Goal: Find specific page/section: Find specific page/section

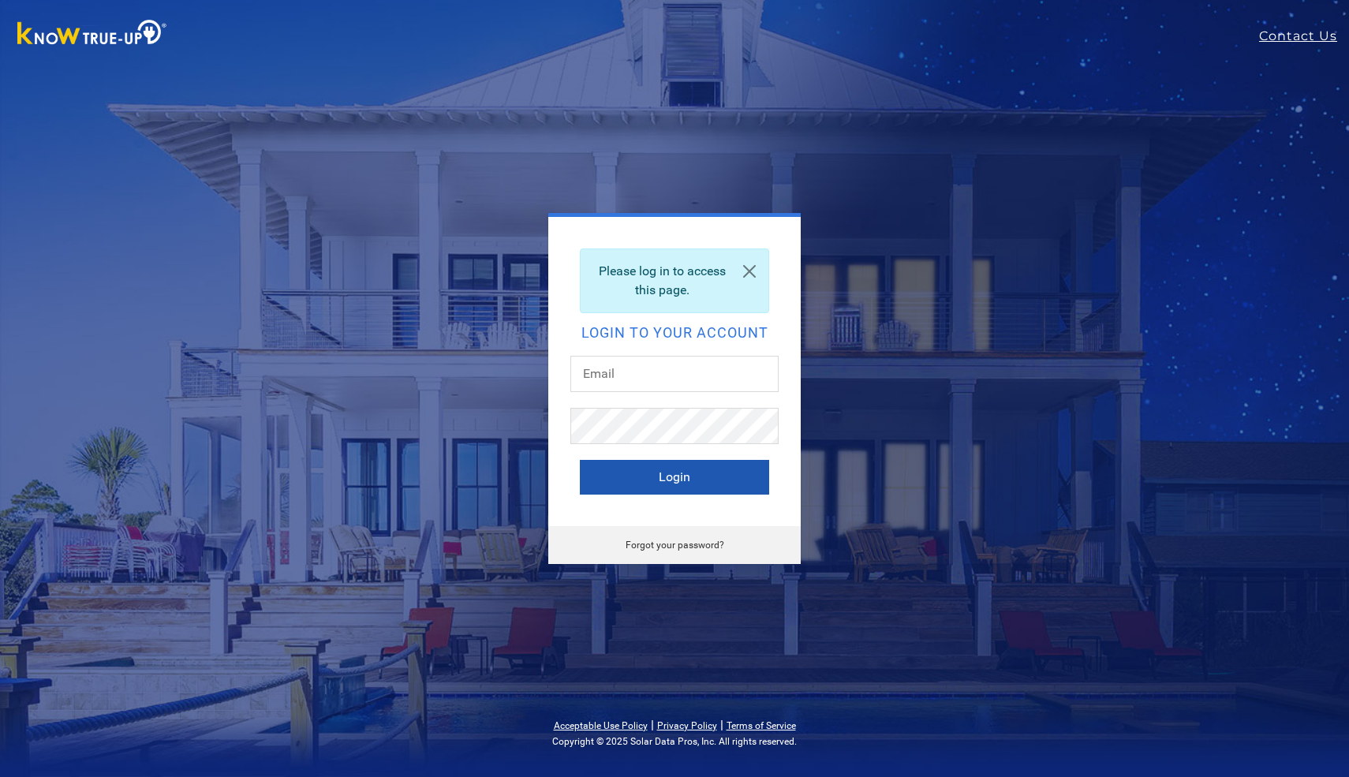
type input "[EMAIL_ADDRESS][DOMAIN_NAME]"
click at [658, 474] on button "Login" at bounding box center [674, 477] width 189 height 35
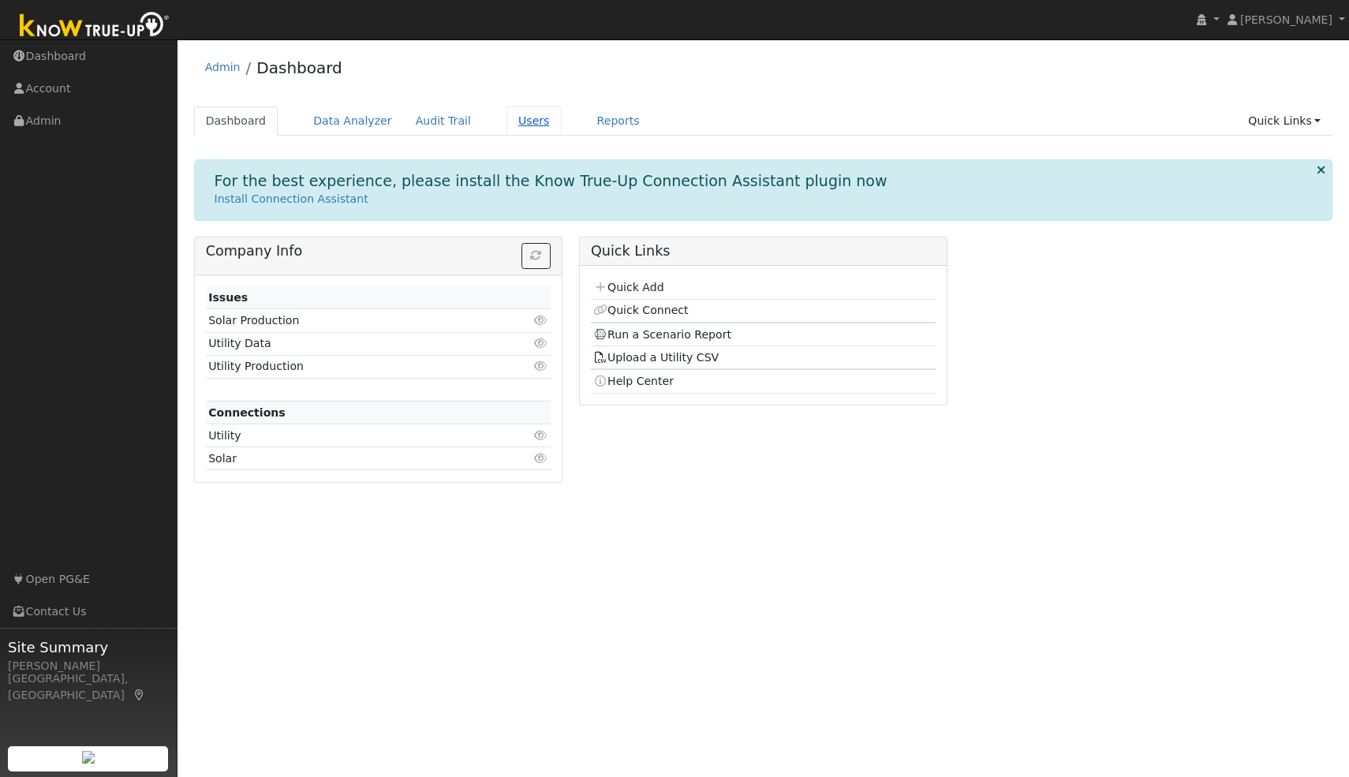
click at [515, 124] on link "Users" at bounding box center [534, 121] width 55 height 29
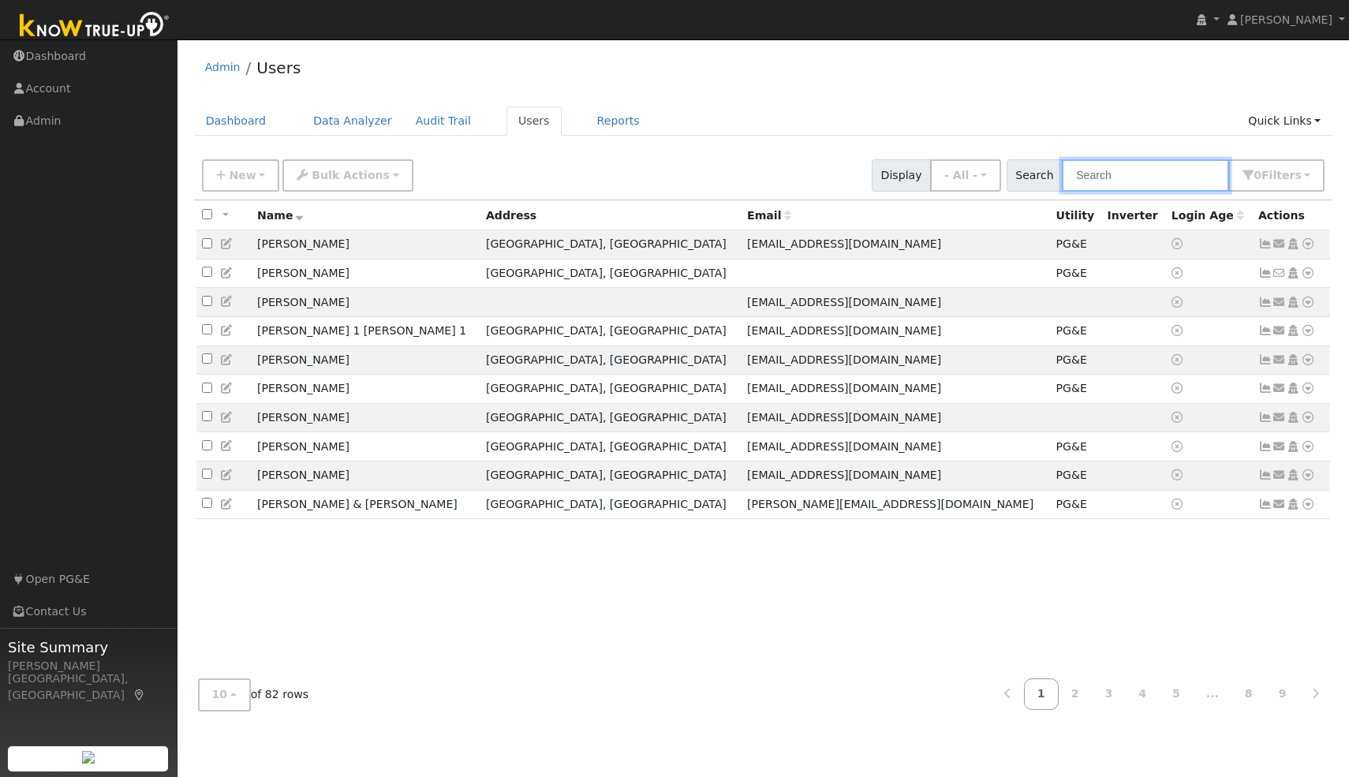
click at [1095, 174] on input "text" at bounding box center [1145, 175] width 167 height 32
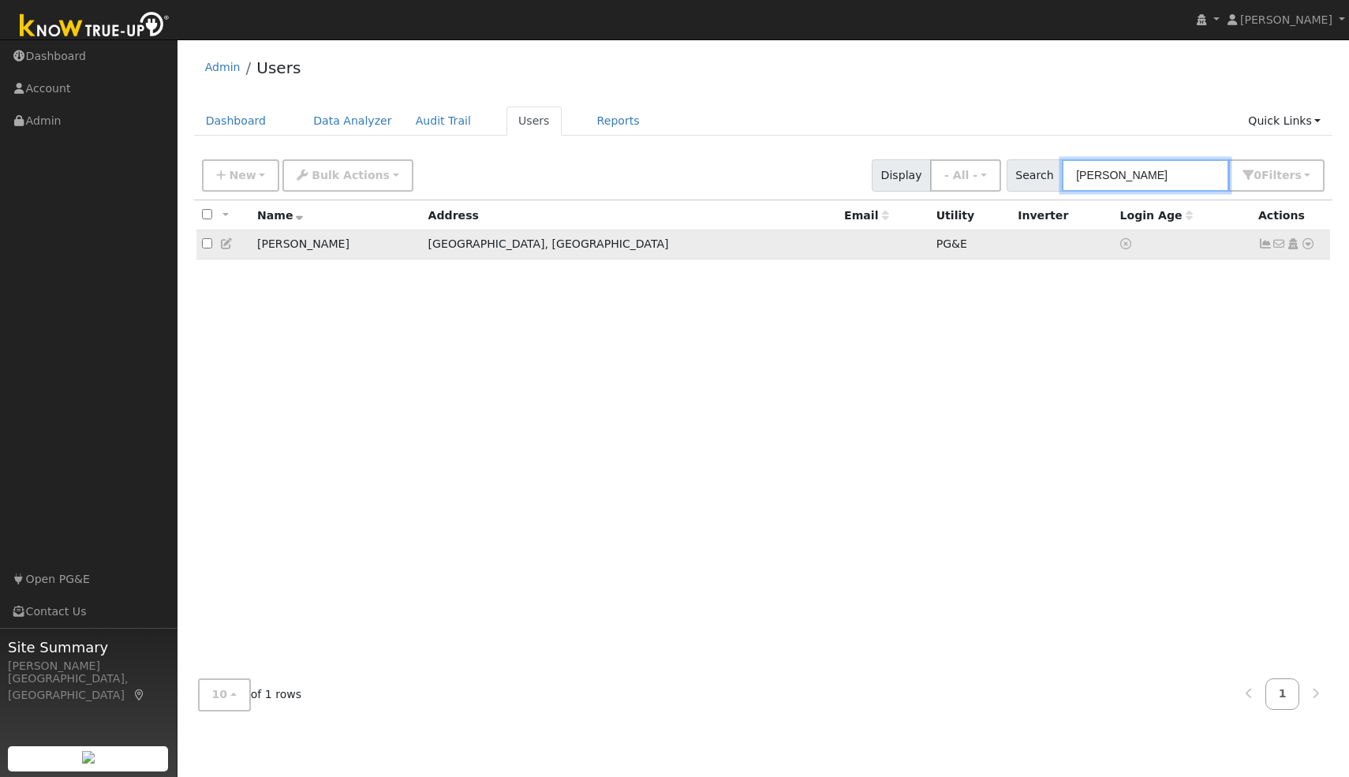
type input "behzad"
click at [313, 250] on td "Behzad Mahini" at bounding box center [337, 244] width 171 height 29
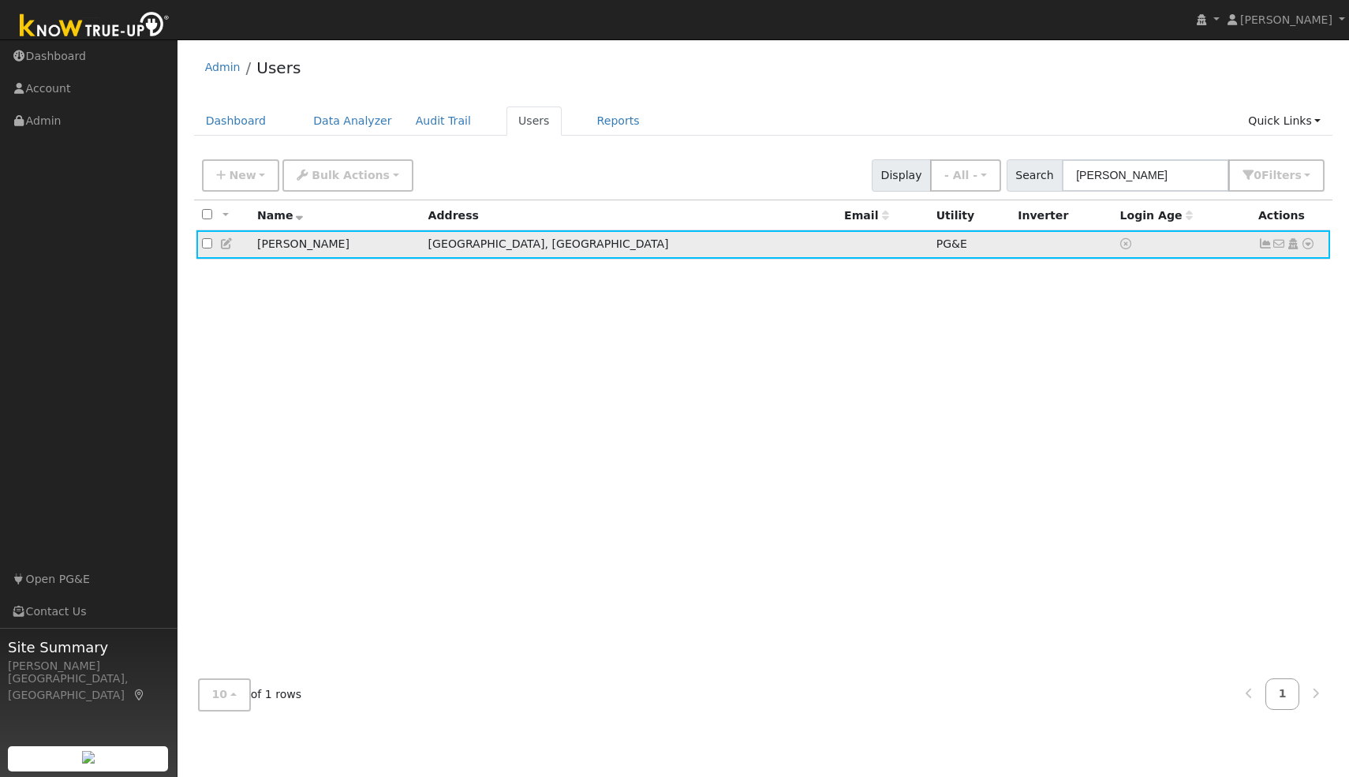
click at [1307, 248] on icon at bounding box center [1308, 243] width 14 height 11
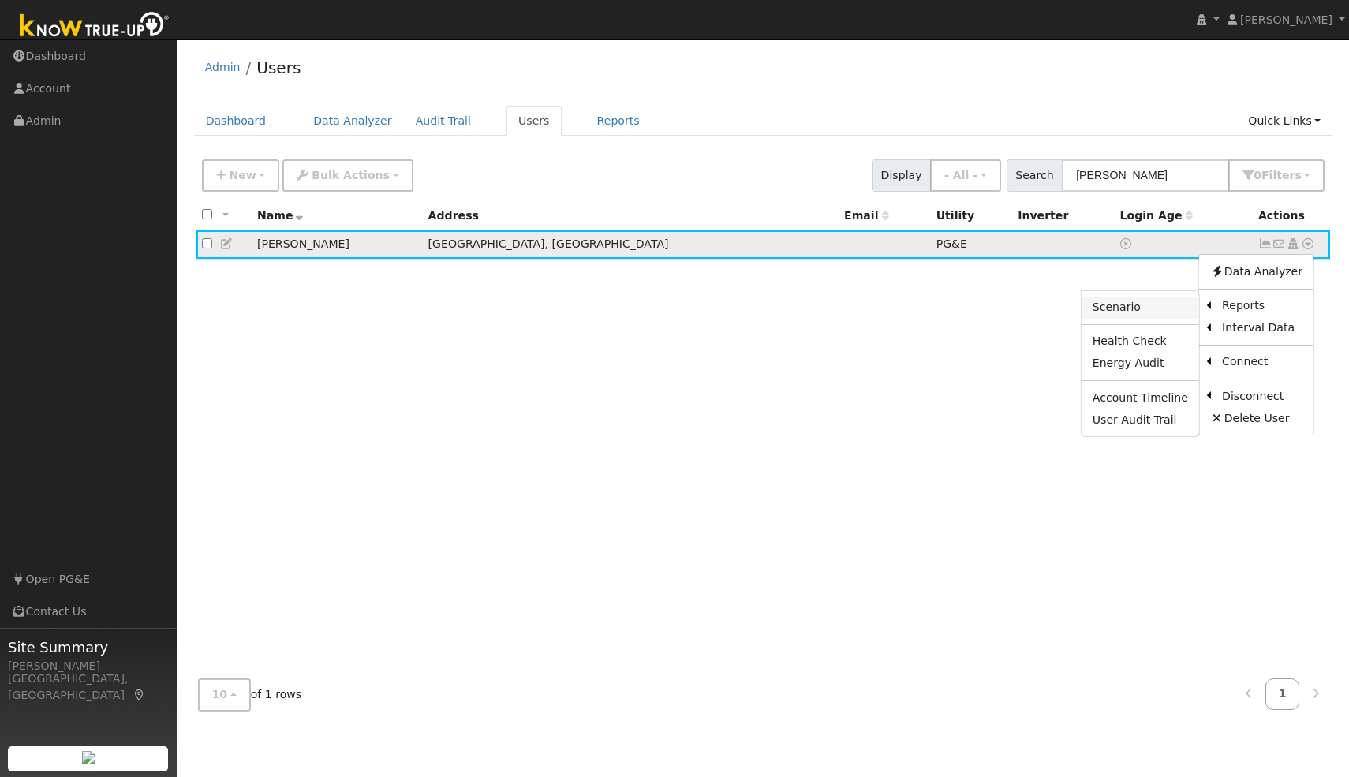
click at [1142, 310] on link "Scenario" at bounding box center [1141, 308] width 118 height 22
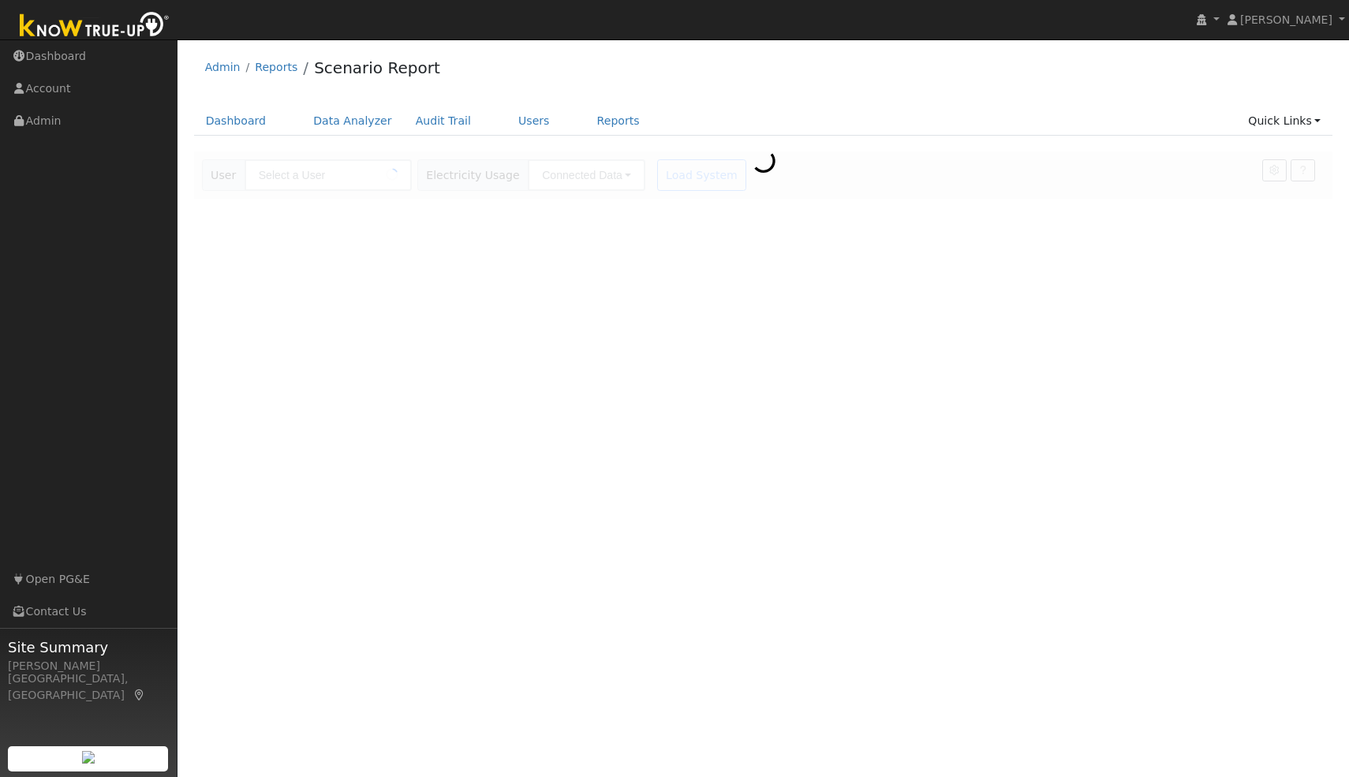
type input "[PERSON_NAME]"
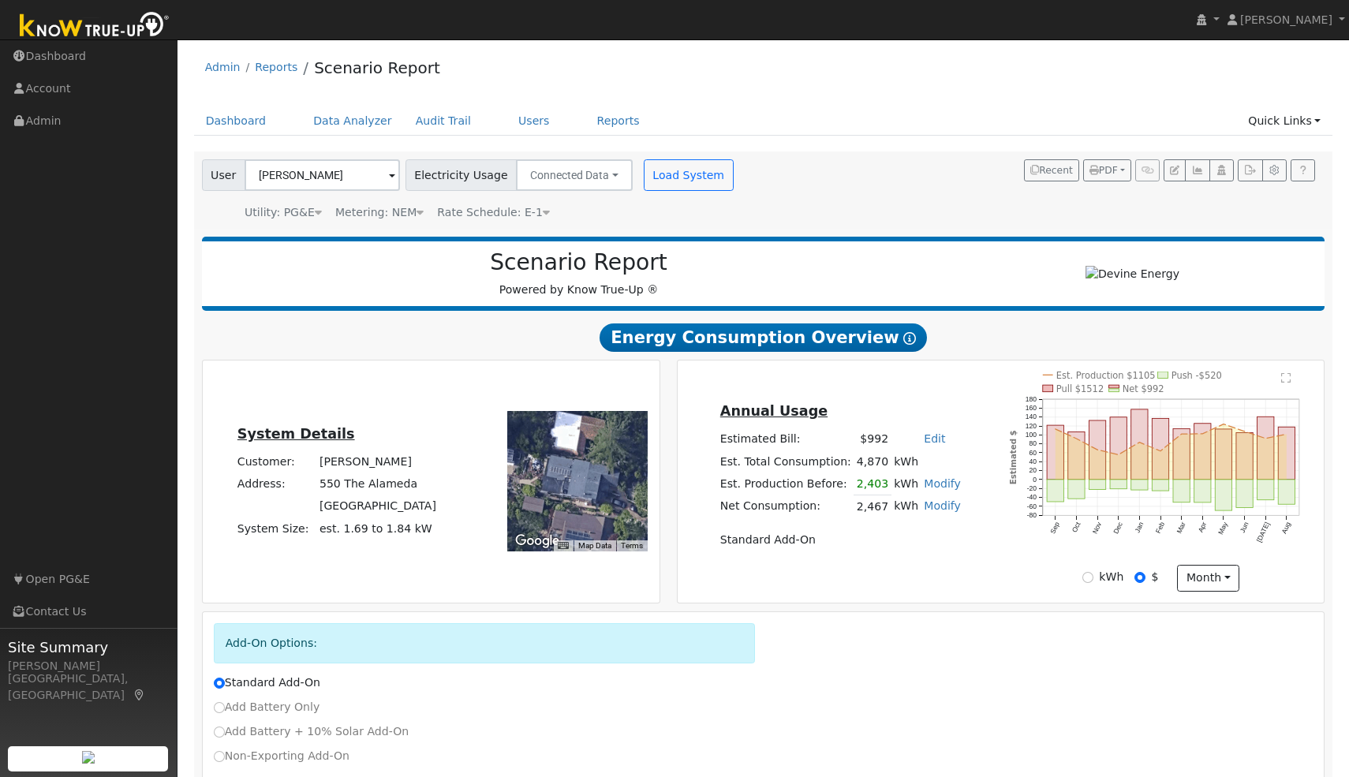
click at [1288, 384] on text "" at bounding box center [1286, 377] width 9 height 11
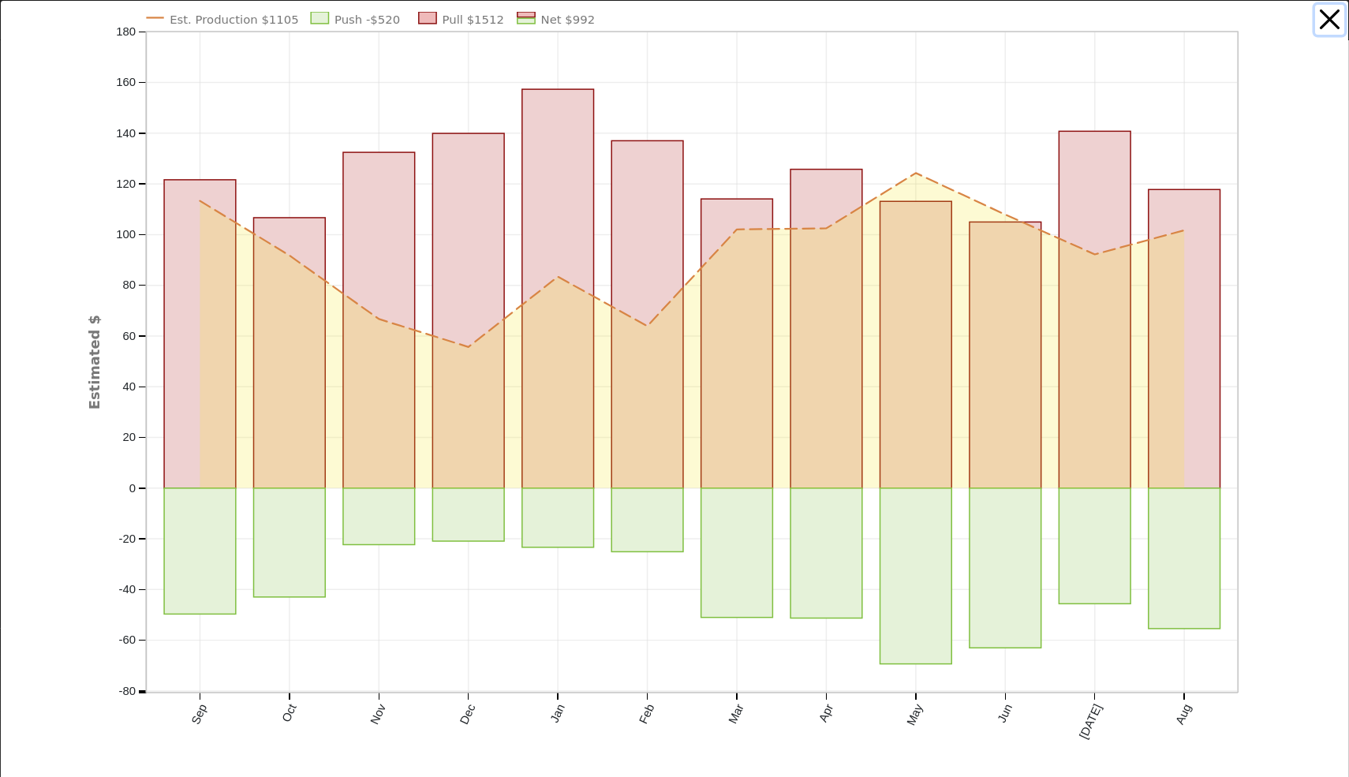
click at [1331, 24] on button "button" at bounding box center [1331, 20] width 30 height 30
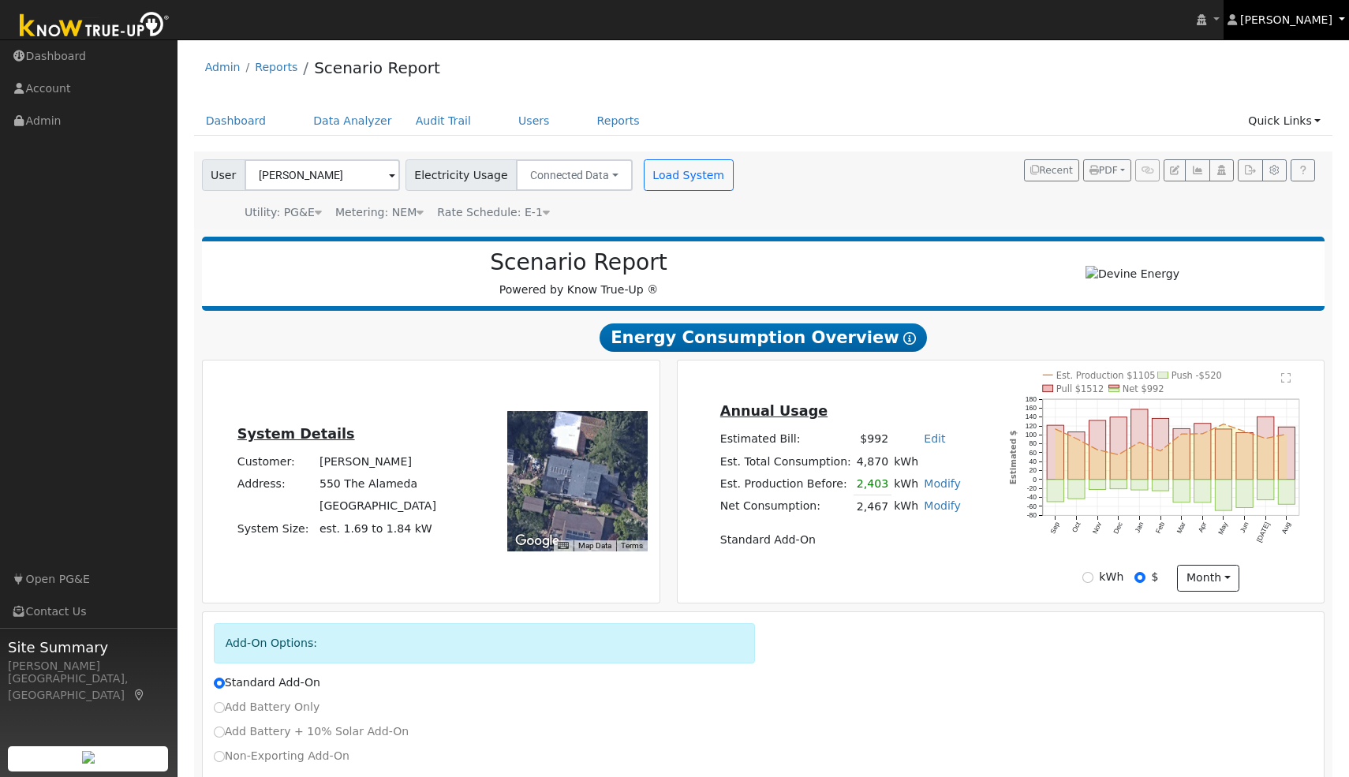
click at [1331, 24] on span "[PERSON_NAME]" at bounding box center [1287, 19] width 92 height 13
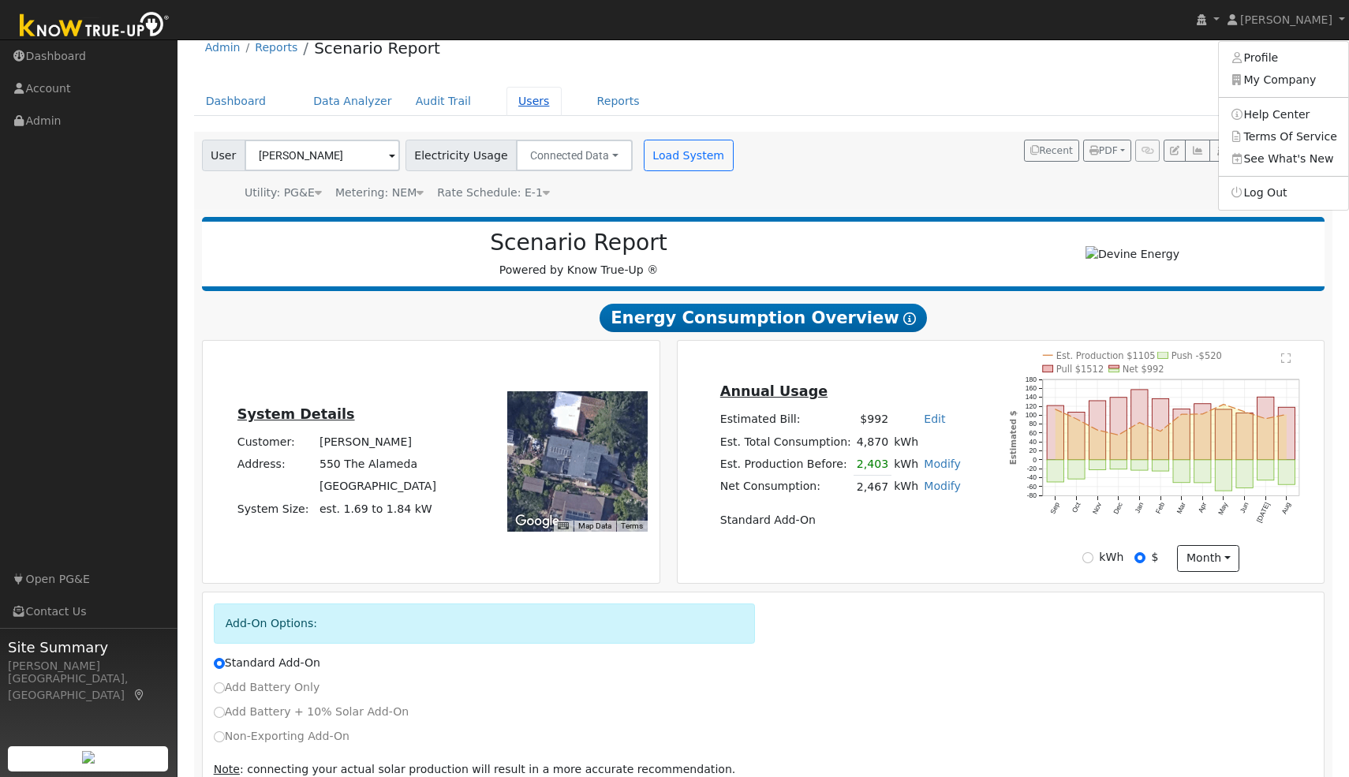
click at [515, 107] on link "Users" at bounding box center [534, 101] width 55 height 29
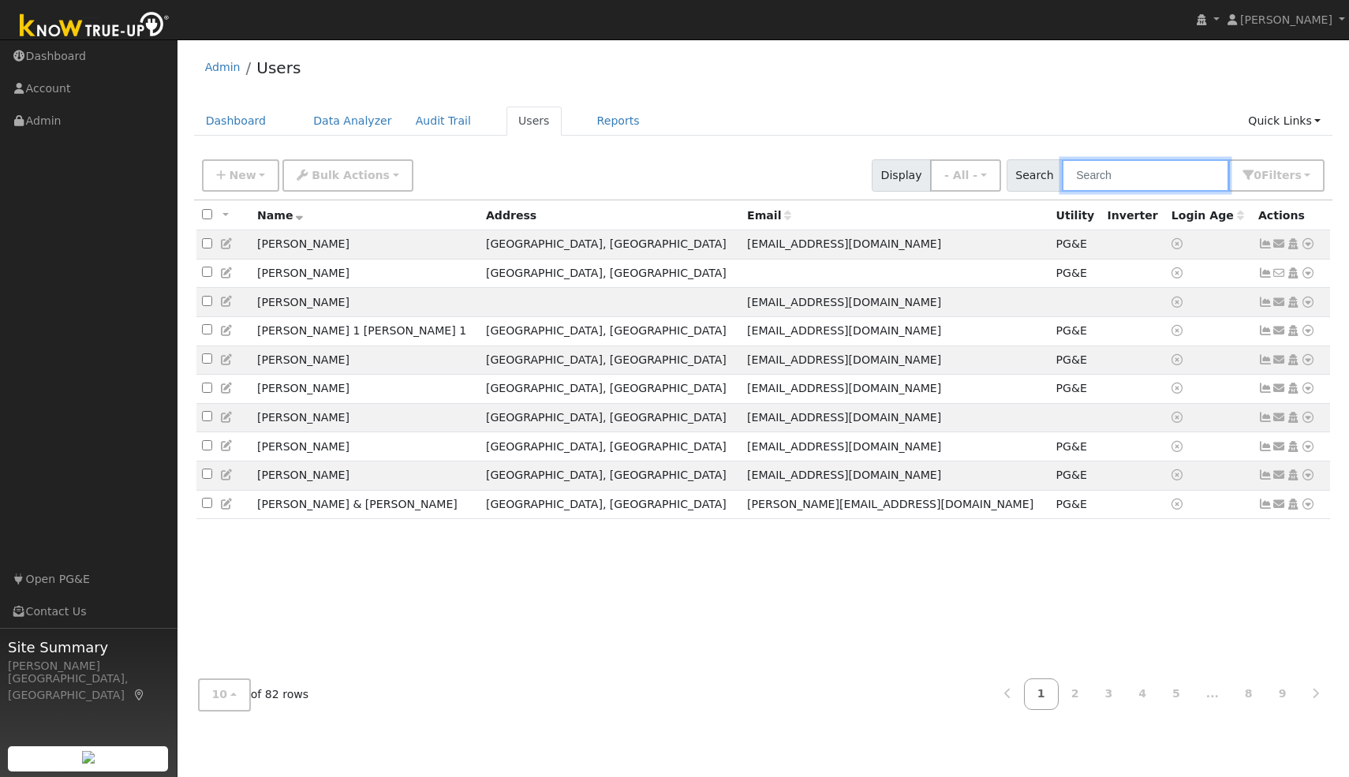
click at [1148, 175] on input "text" at bounding box center [1145, 175] width 167 height 32
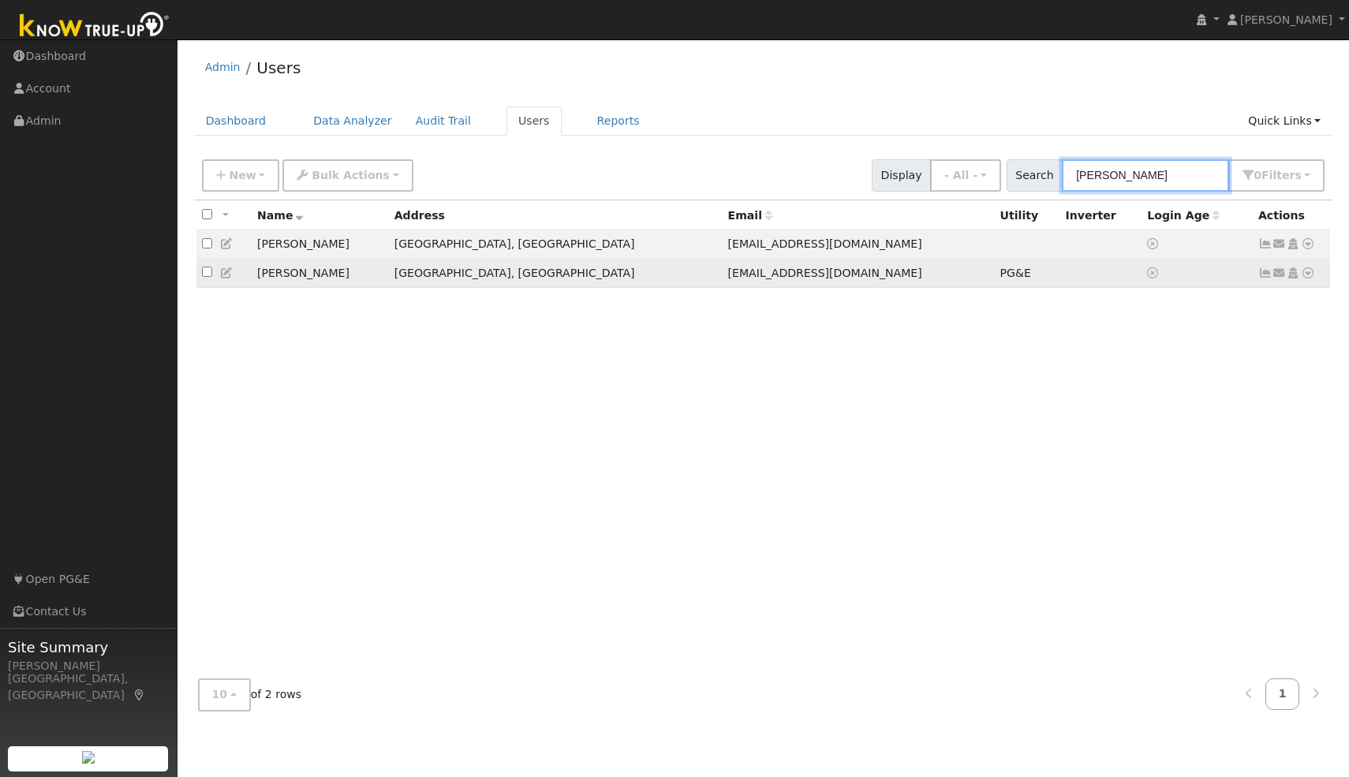
type input "martin"
click at [1170, 286] on td at bounding box center [1197, 273] width 111 height 29
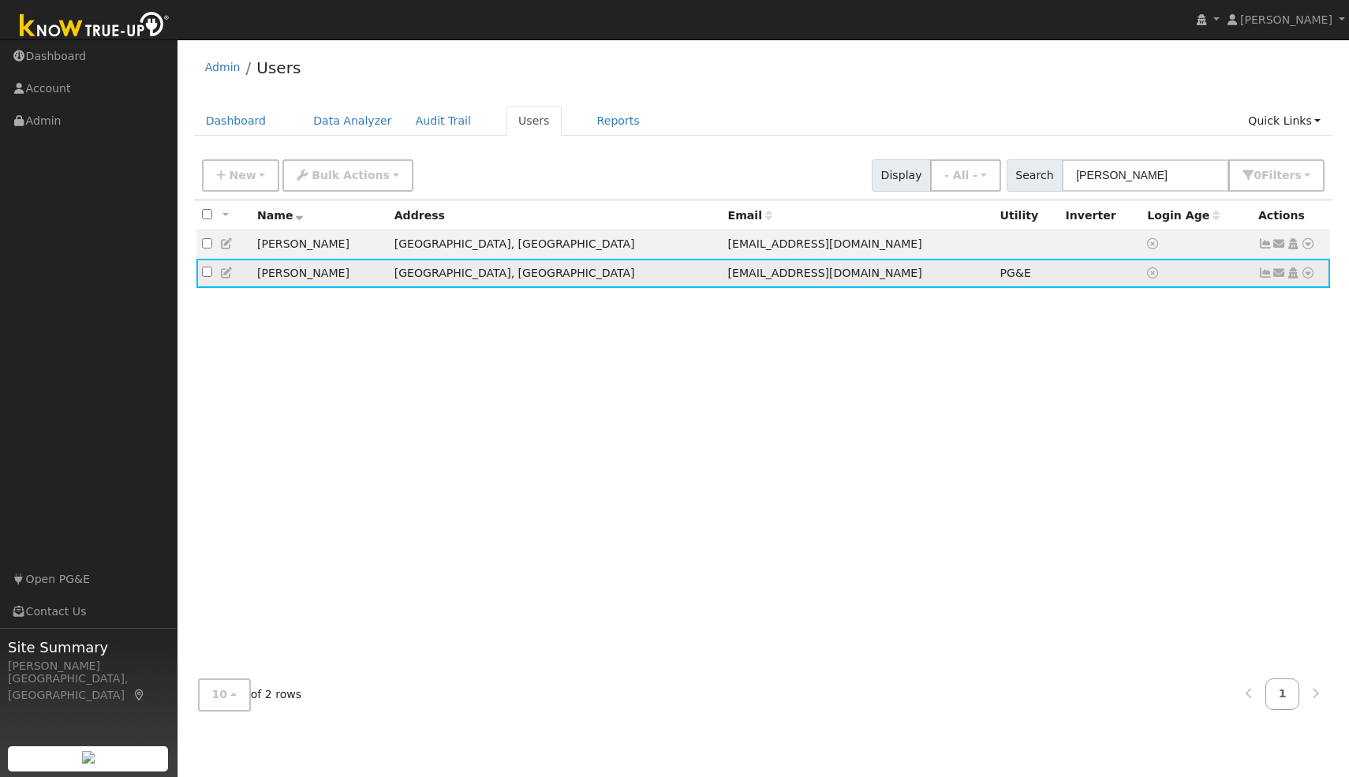
click at [1305, 279] on icon at bounding box center [1308, 273] width 14 height 11
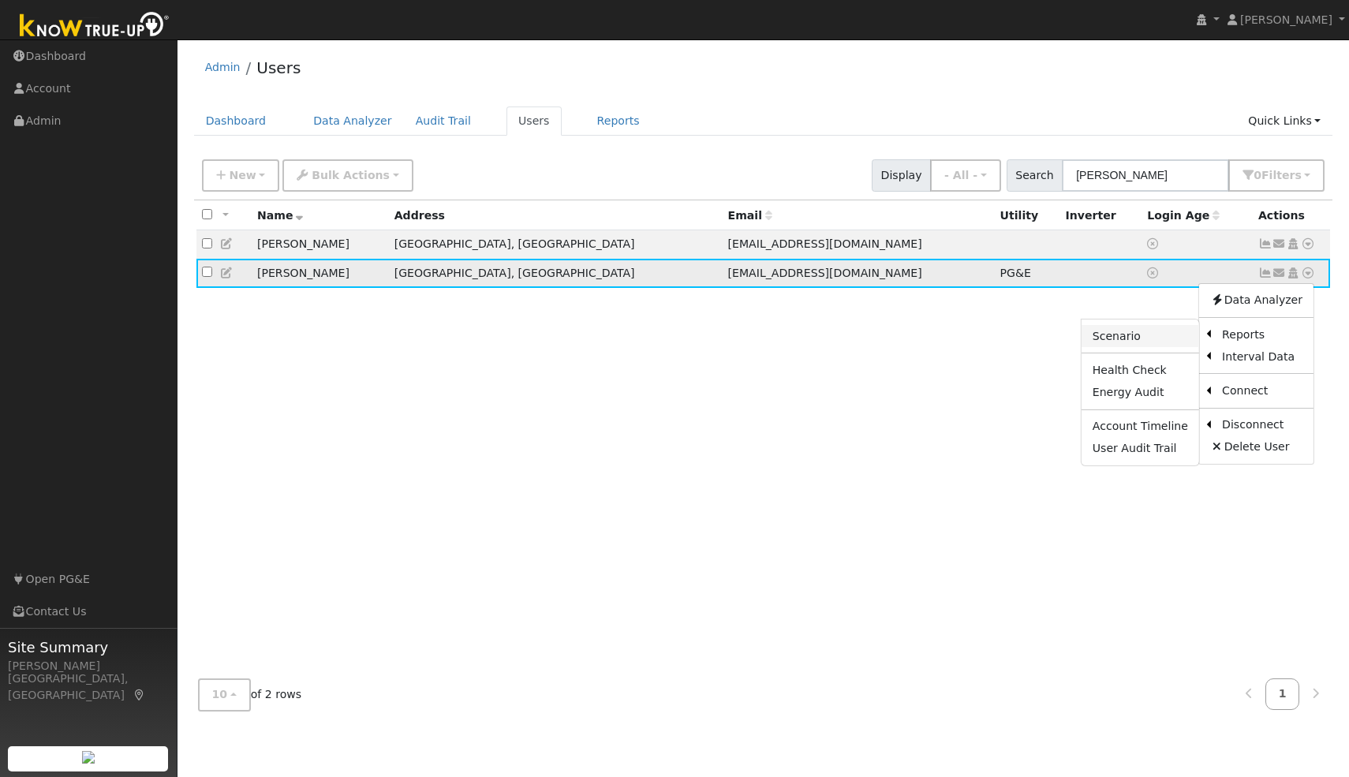
click at [1147, 339] on link "Scenario" at bounding box center [1141, 336] width 118 height 22
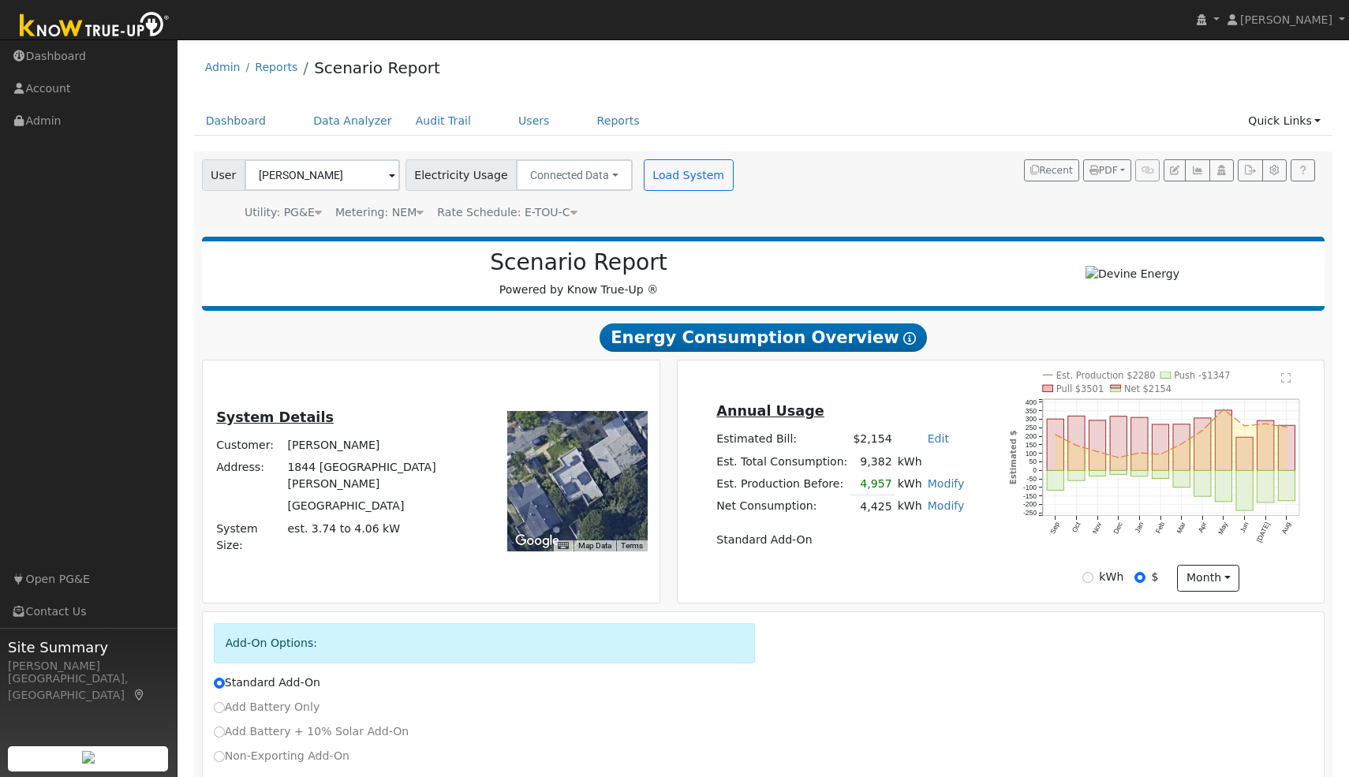
click at [1284, 384] on text "" at bounding box center [1286, 377] width 9 height 11
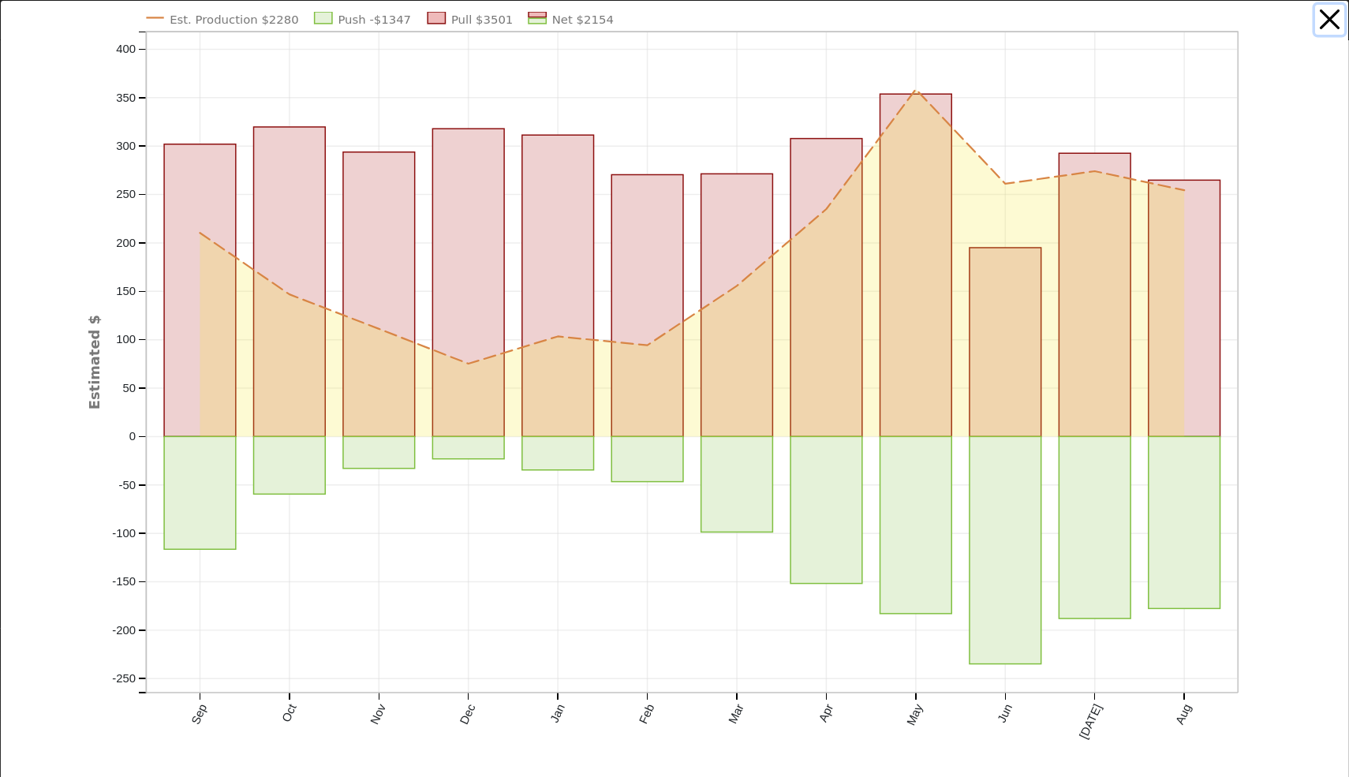
click at [1323, 21] on button "button" at bounding box center [1331, 20] width 30 height 30
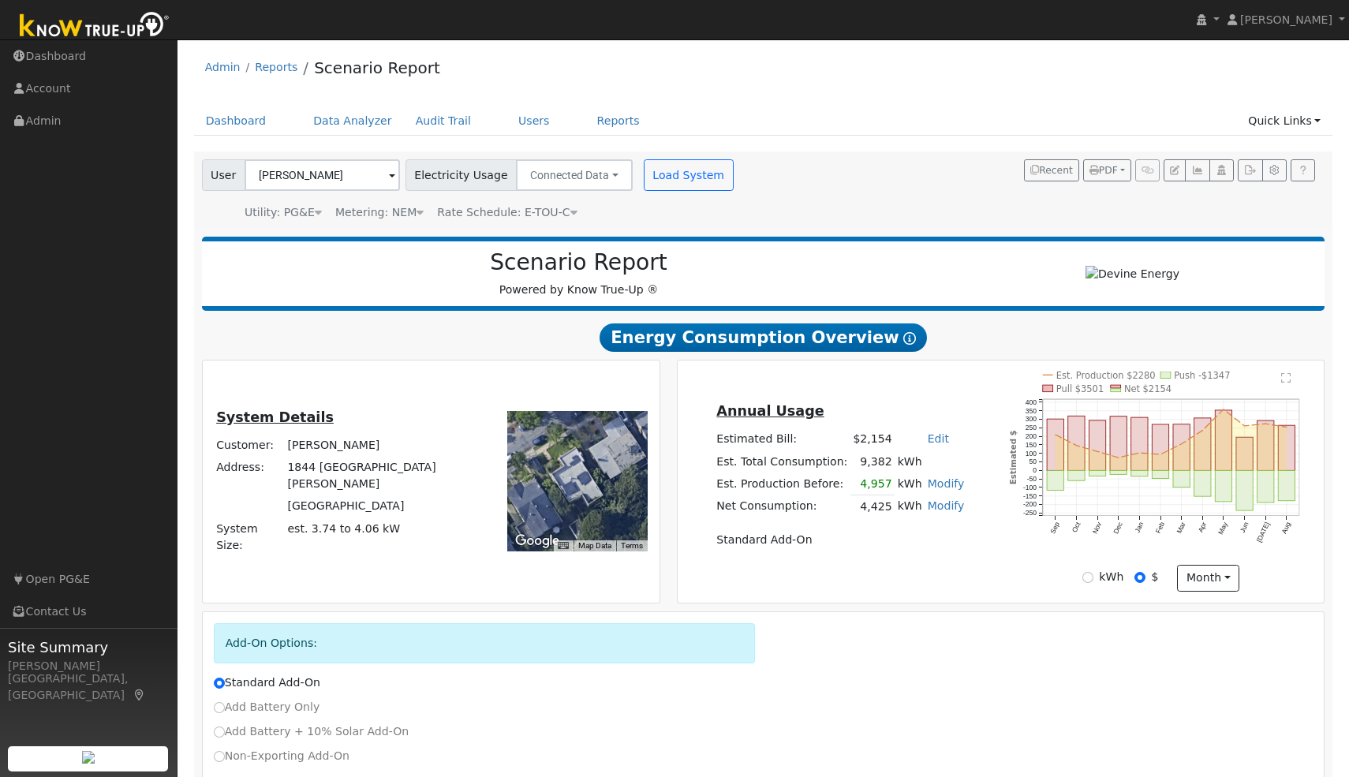
click at [1286, 384] on text "" at bounding box center [1286, 377] width 9 height 11
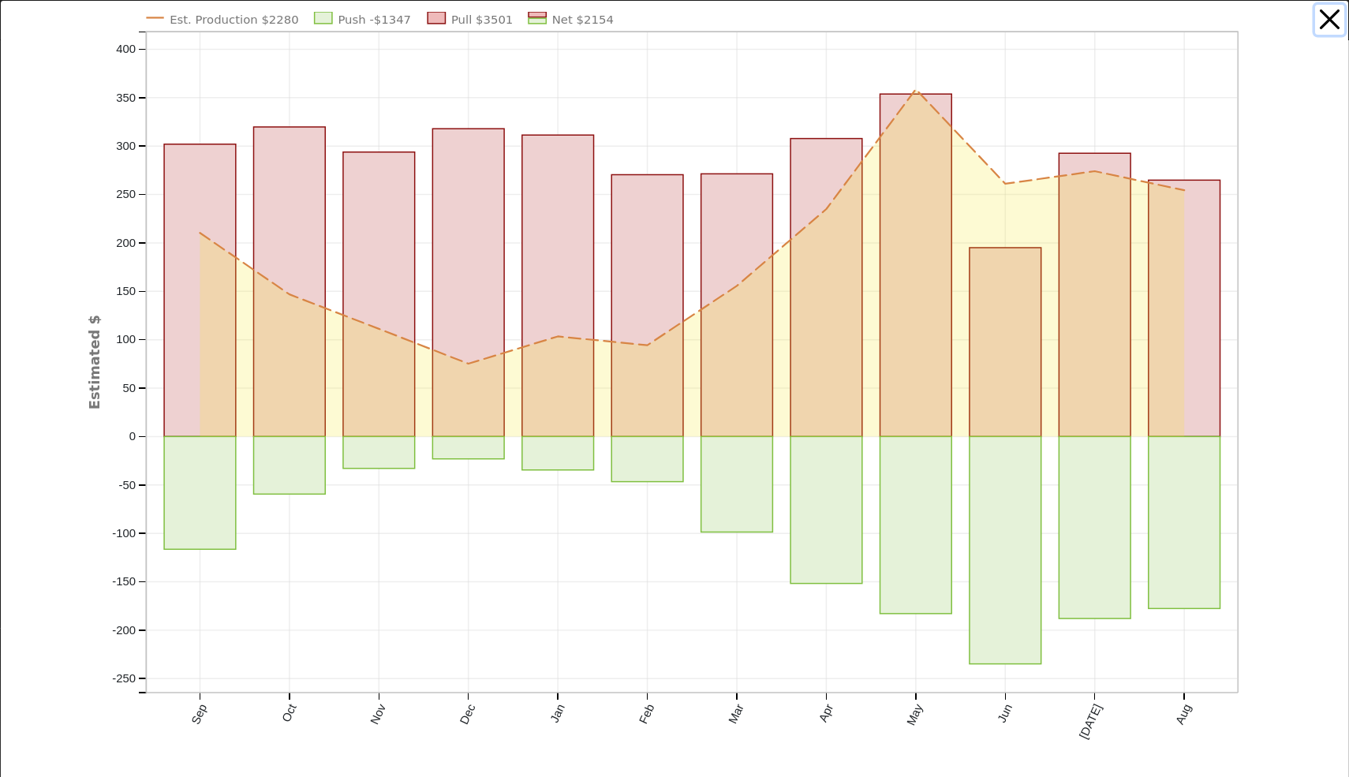
click at [1331, 15] on button "button" at bounding box center [1331, 20] width 30 height 30
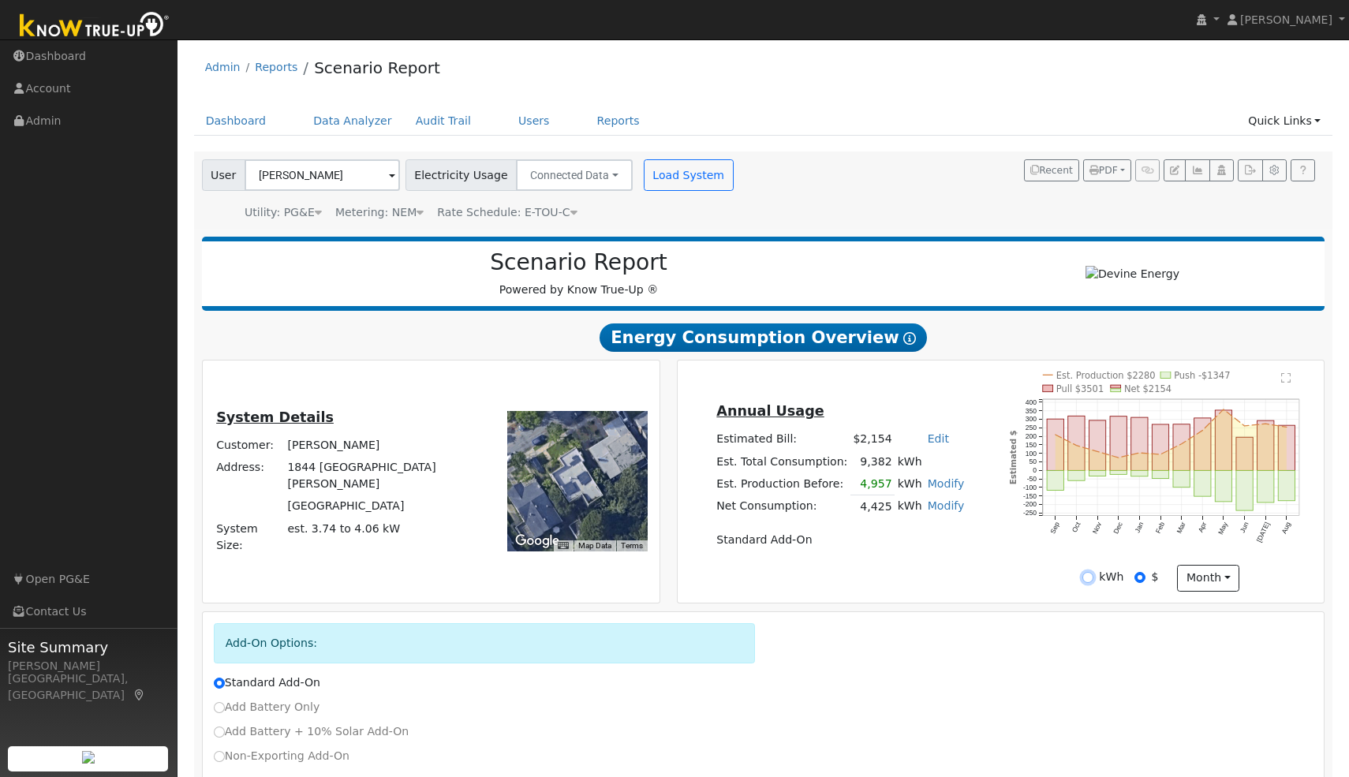
click at [1091, 582] on input "kWh" at bounding box center [1088, 577] width 11 height 11
radio input "true"
radio input "false"
click at [1285, 384] on text "" at bounding box center [1286, 377] width 9 height 11
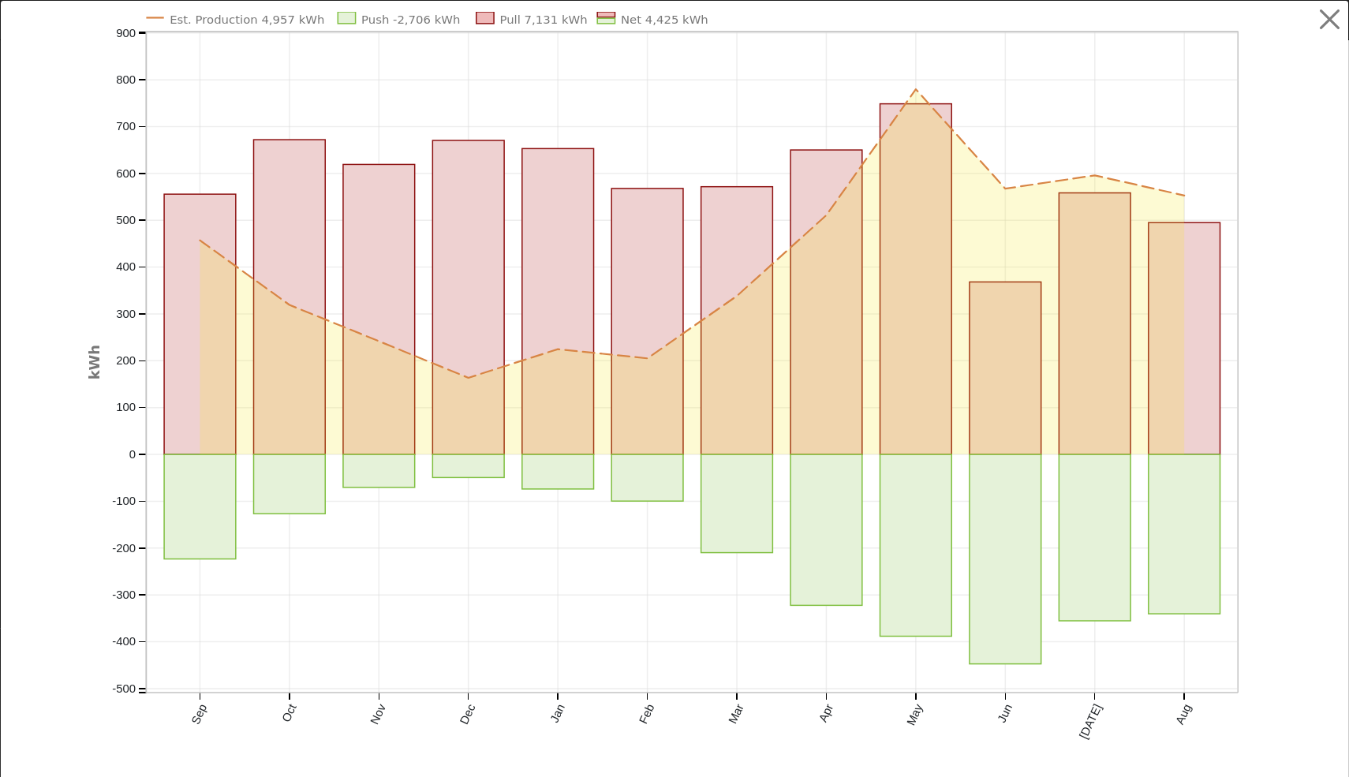
click at [816, 90] on icon "Est. Production 4,957 kWh Push -2,706 kWh Pull 7,131 kWh Net 4,425 kWh Sep Oct …" at bounding box center [674, 393] width 1173 height 762
click at [1046, 129] on icon "Est. Production 4,957 kWh Push -2,706 kWh Pull 7,131 kWh Net 4,425 kWh Sep Oct …" at bounding box center [674, 393] width 1173 height 762
click at [1331, 25] on button "button" at bounding box center [1331, 20] width 30 height 30
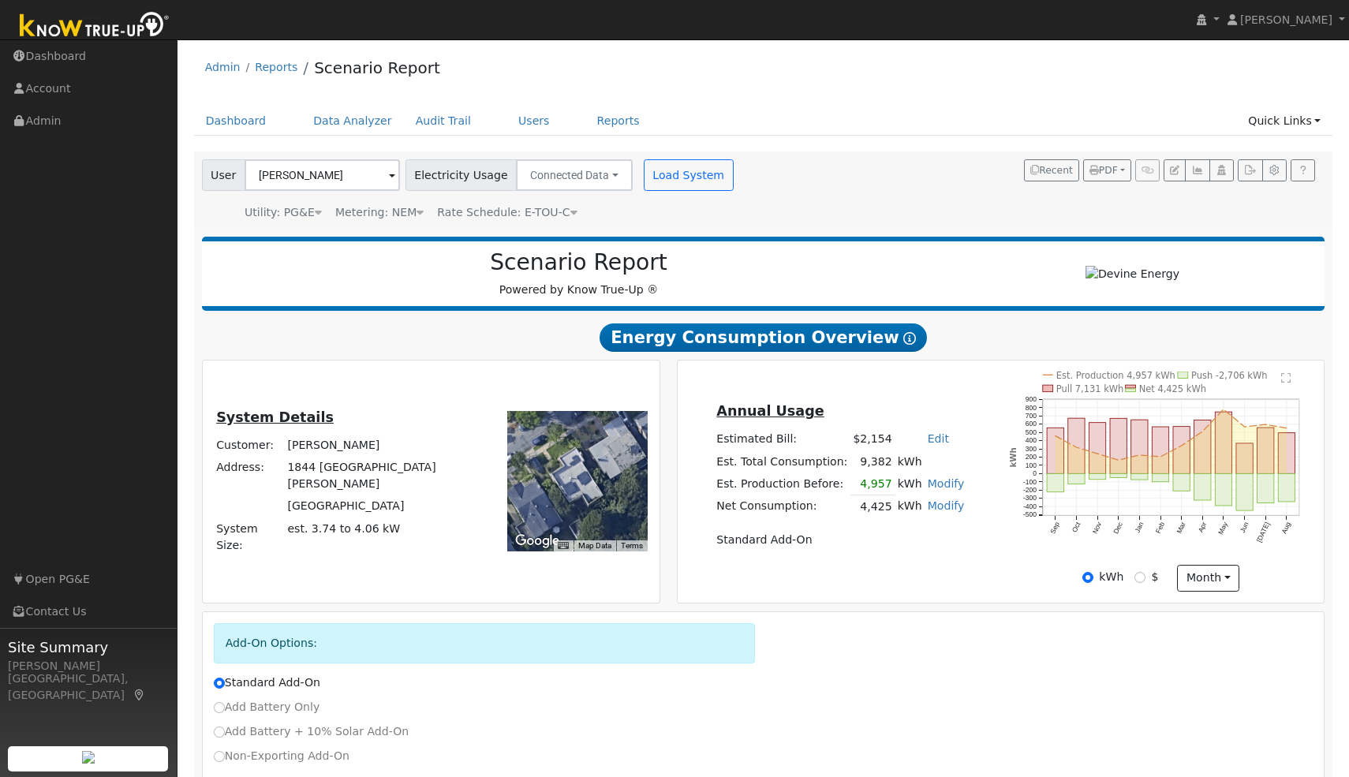
click at [1282, 384] on text "" at bounding box center [1286, 377] width 9 height 11
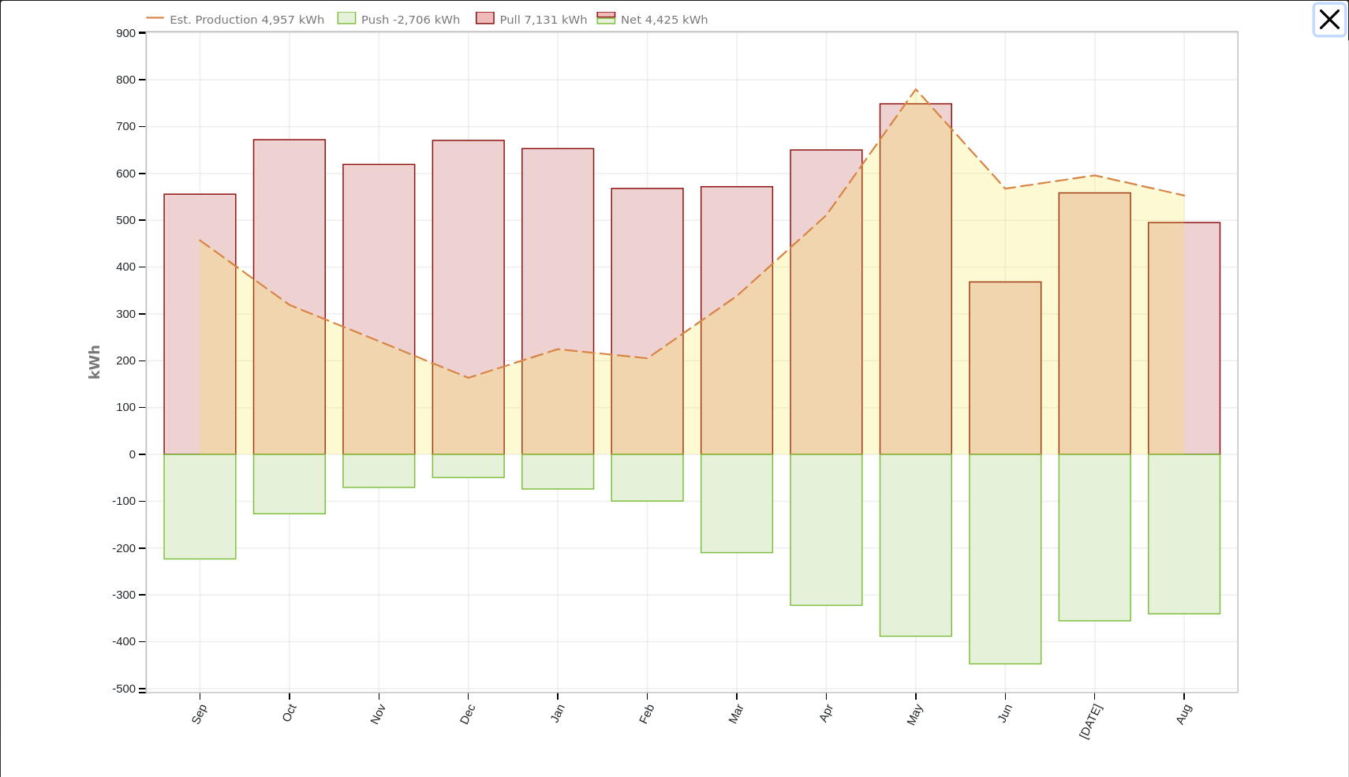
click at [1330, 21] on button "button" at bounding box center [1331, 20] width 30 height 30
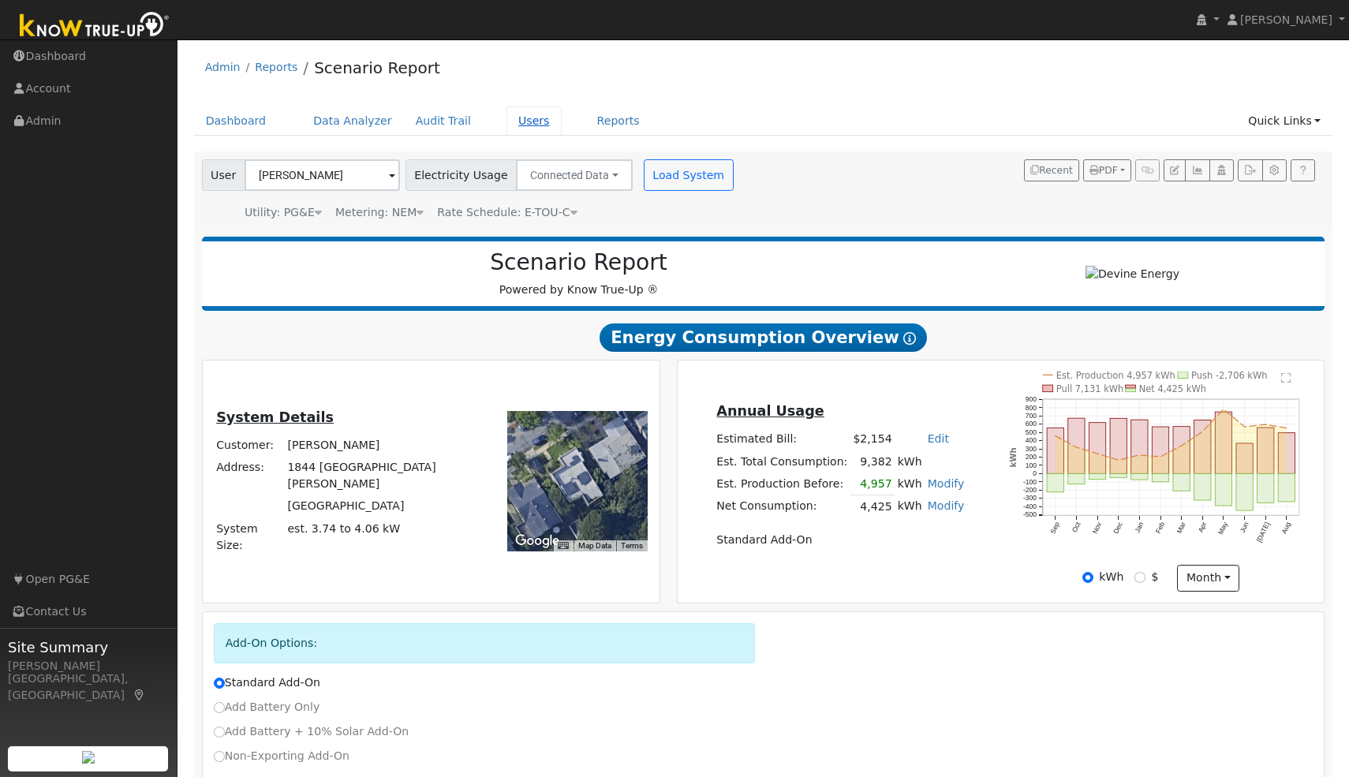
click at [523, 118] on link "Users" at bounding box center [534, 121] width 55 height 29
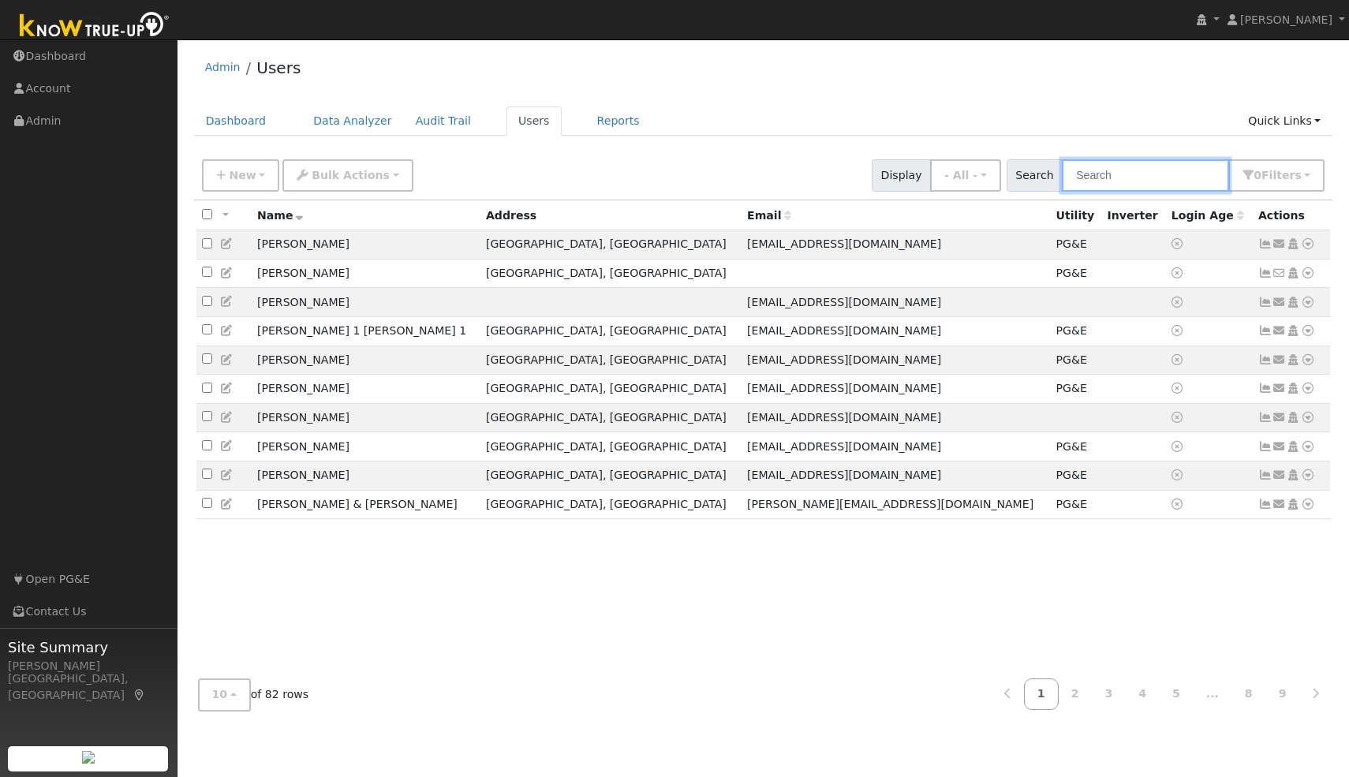
click at [1127, 163] on input "text" at bounding box center [1145, 175] width 167 height 32
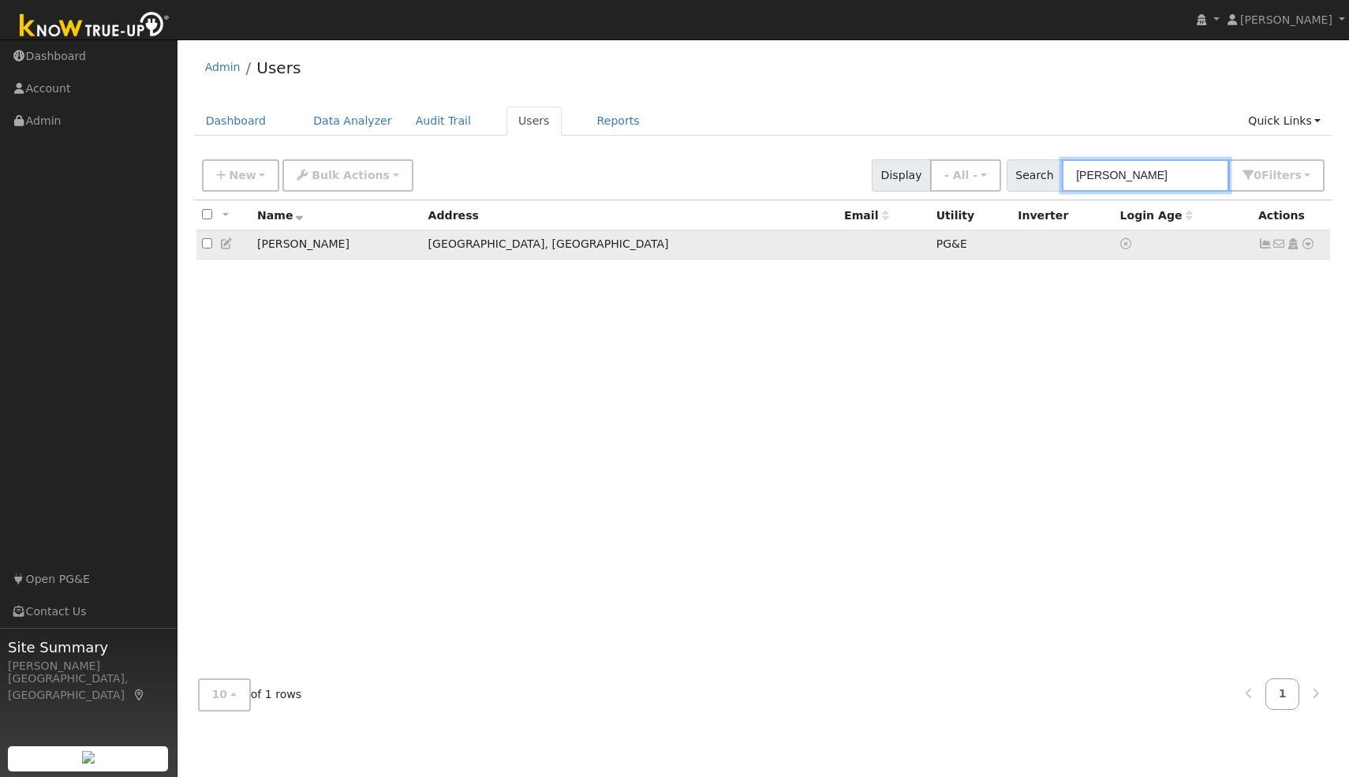
type input "[PERSON_NAME]"
click at [1307, 247] on icon at bounding box center [1308, 243] width 14 height 11
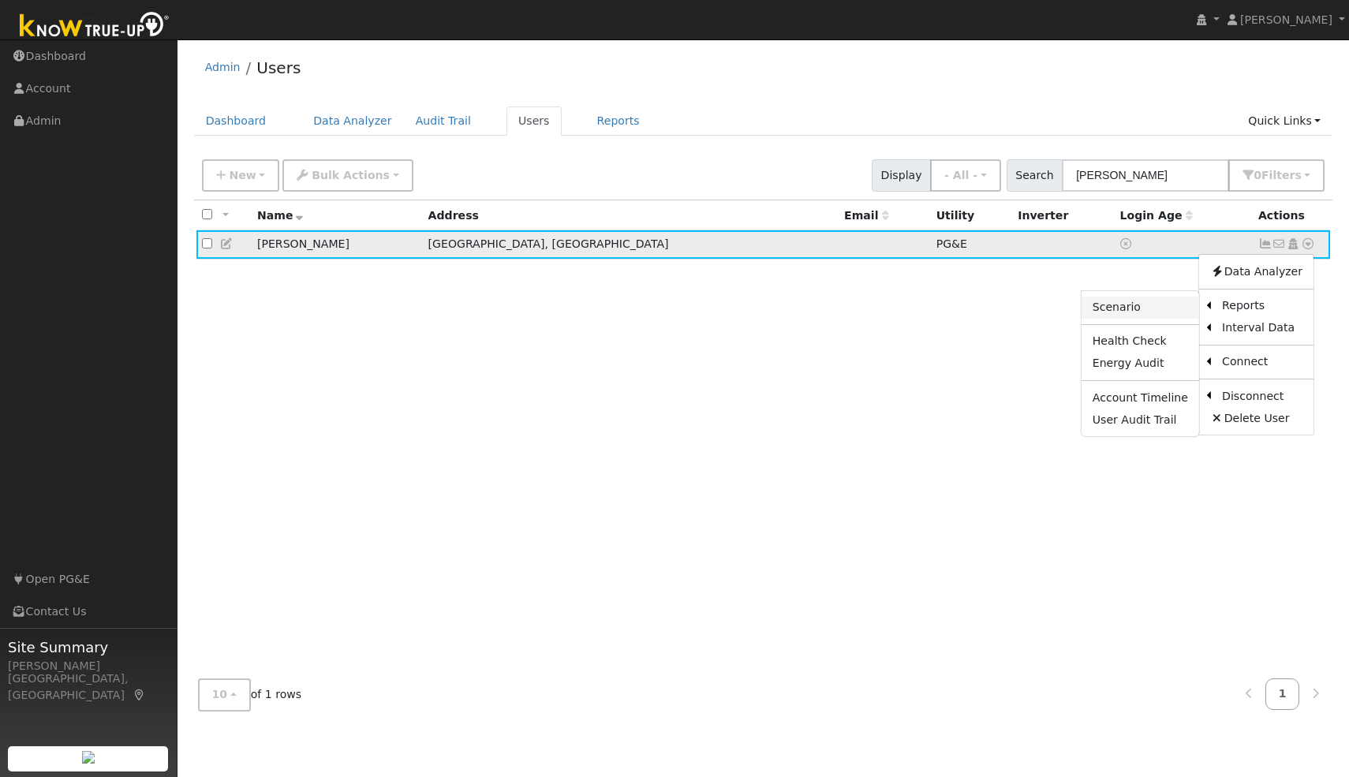
click at [1151, 310] on link "Scenario" at bounding box center [1141, 308] width 118 height 22
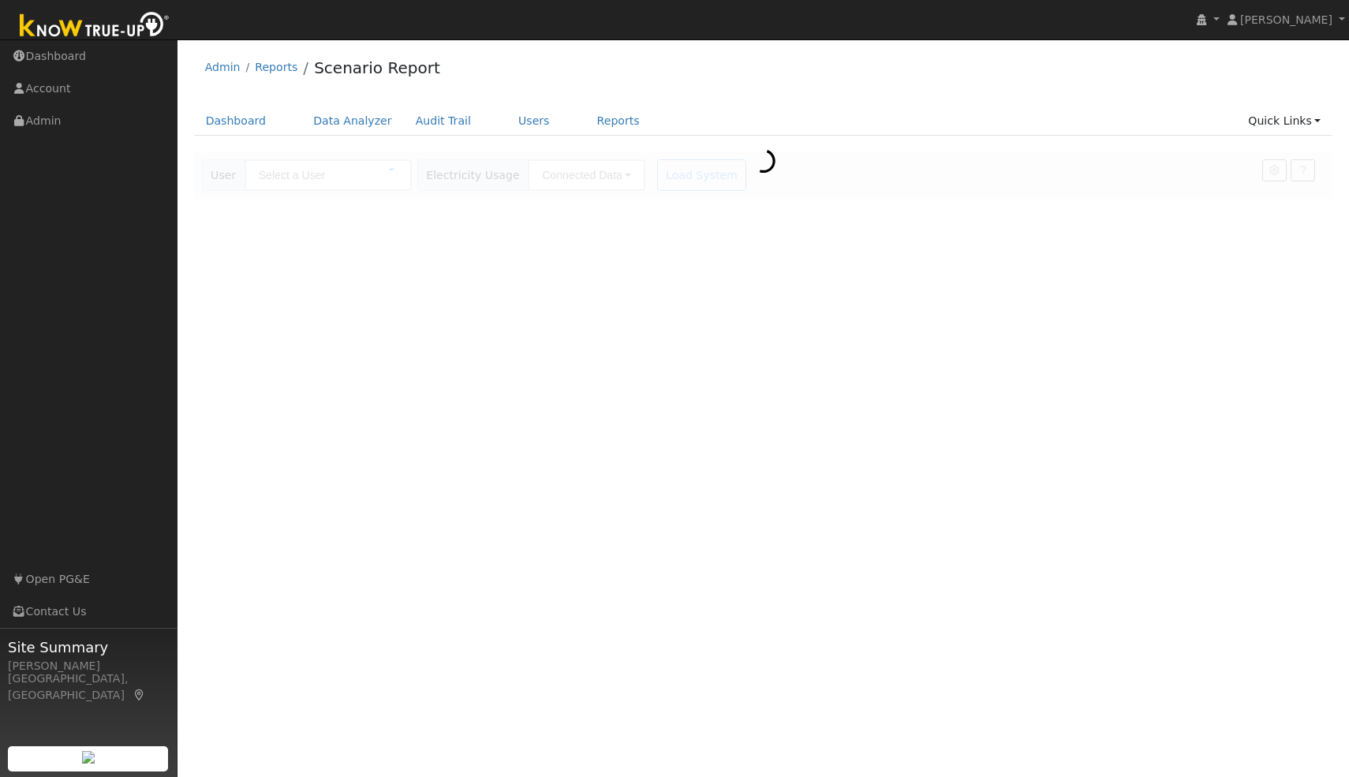
type input "[PERSON_NAME]"
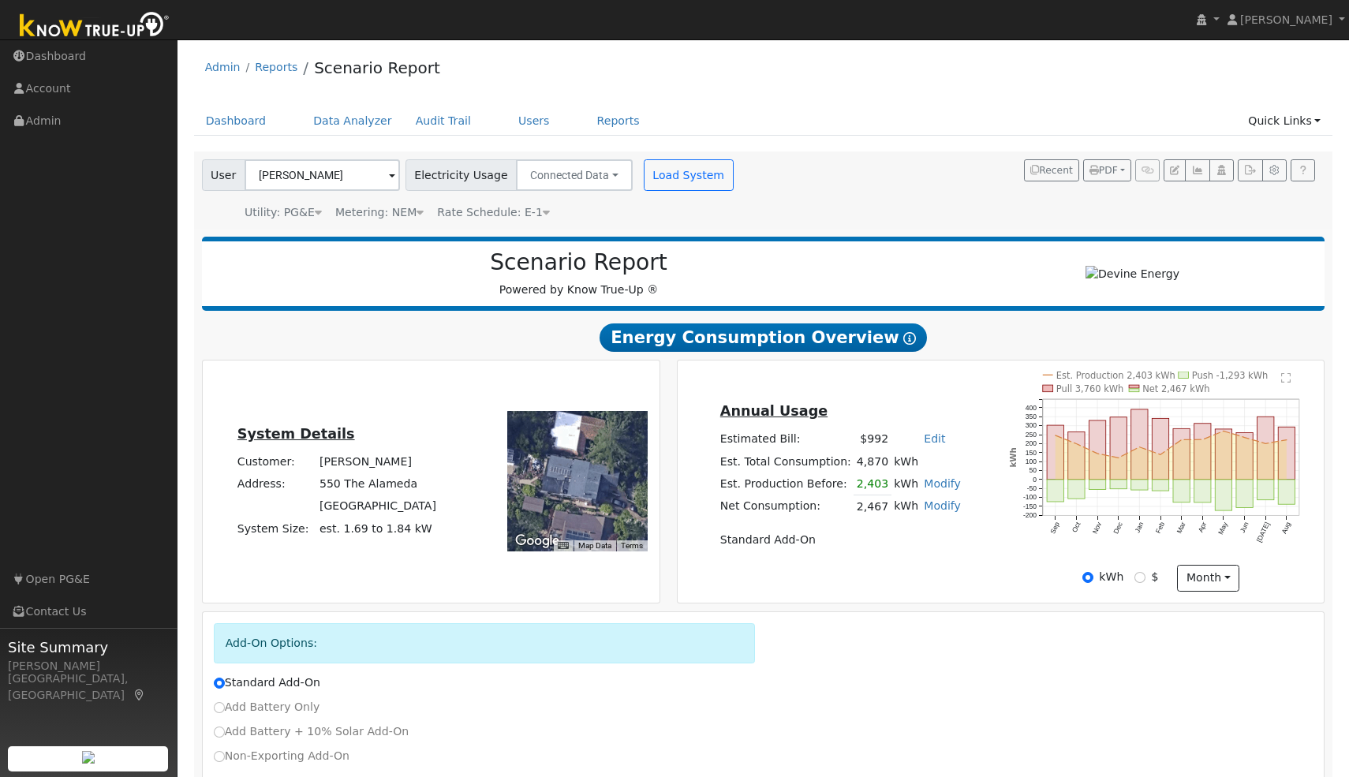
click at [1286, 384] on text "" at bounding box center [1286, 377] width 9 height 11
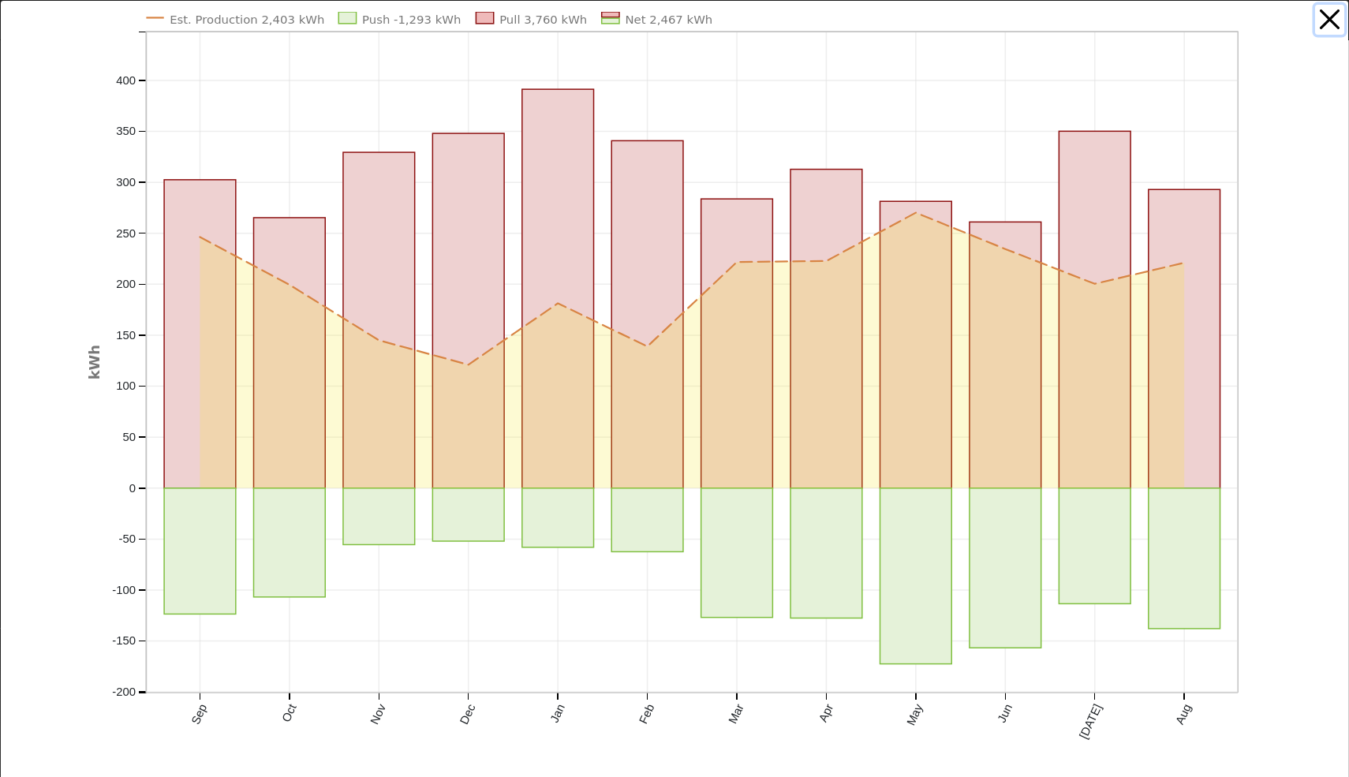
click at [1324, 20] on button "button" at bounding box center [1331, 20] width 30 height 30
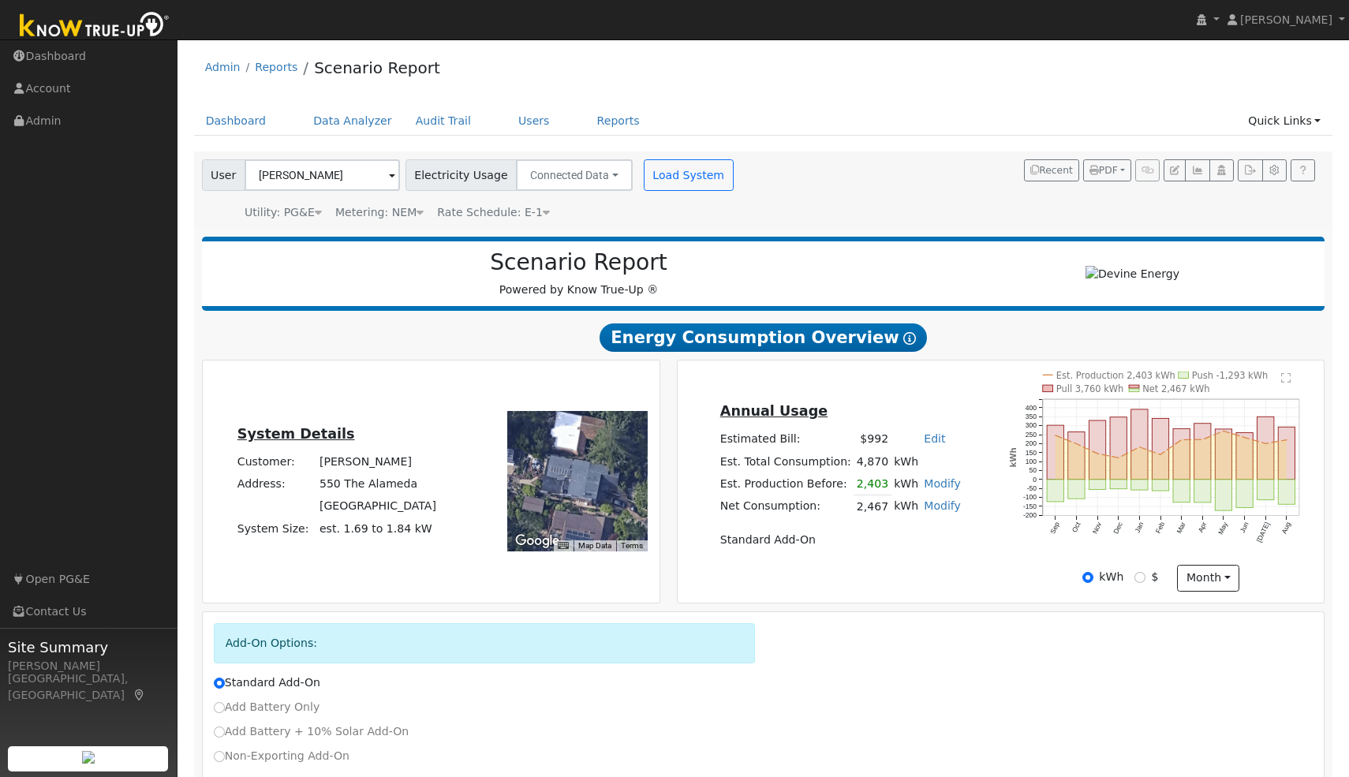
click at [1286, 384] on text "" at bounding box center [1286, 377] width 9 height 11
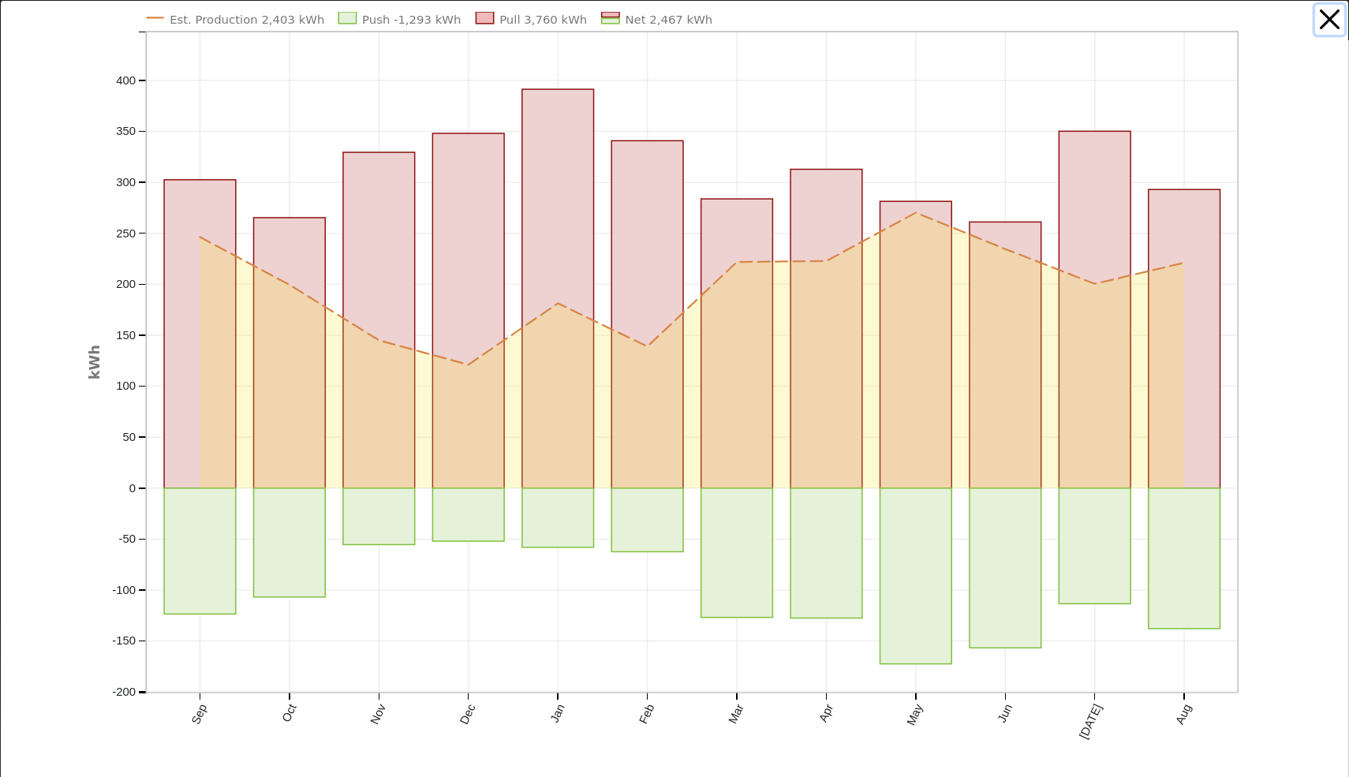
click at [1323, 21] on button "button" at bounding box center [1331, 20] width 30 height 30
